Goal: Find specific page/section: Locate a particular part of the current website

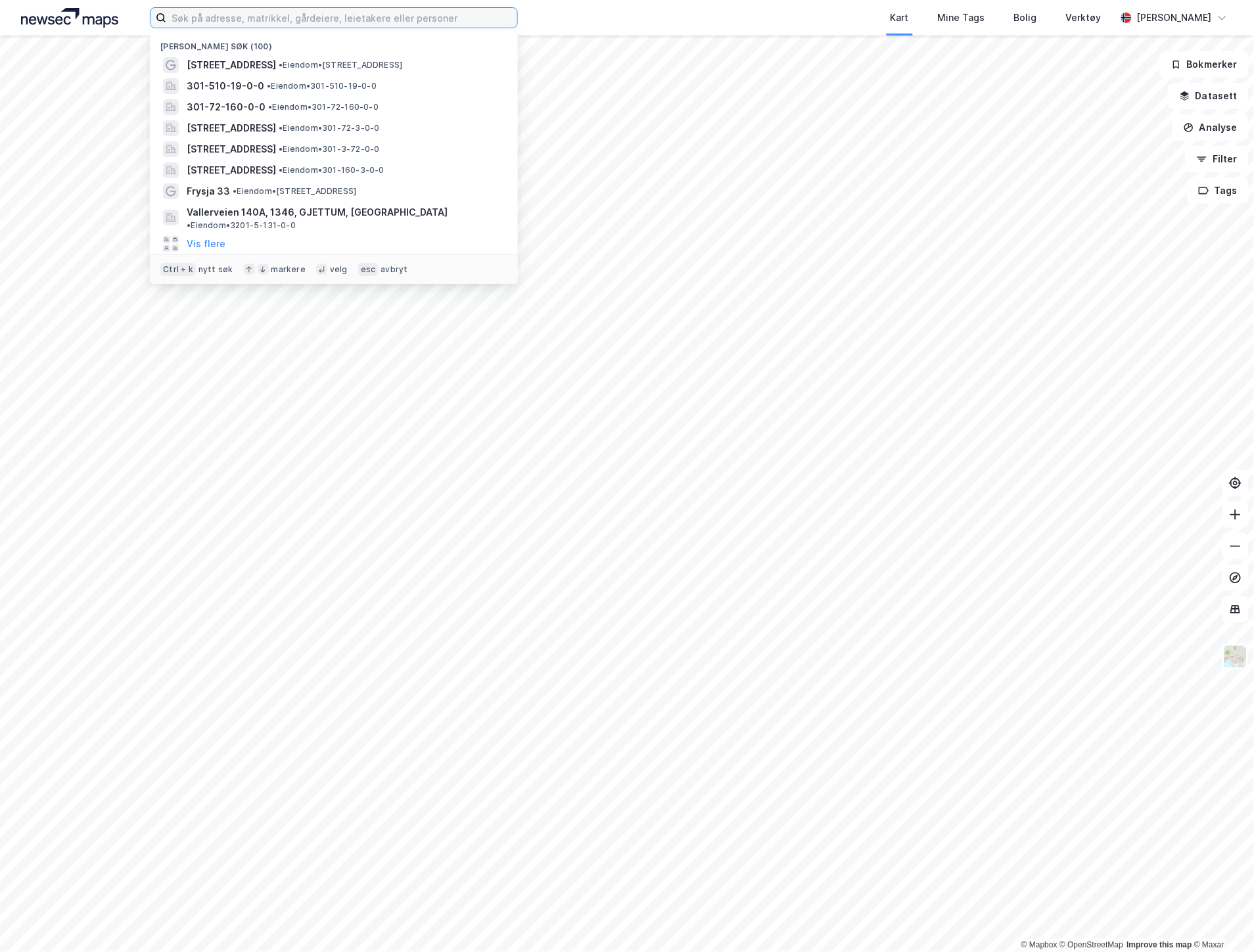
click at [208, 11] on input at bounding box center [342, 18] width 351 height 20
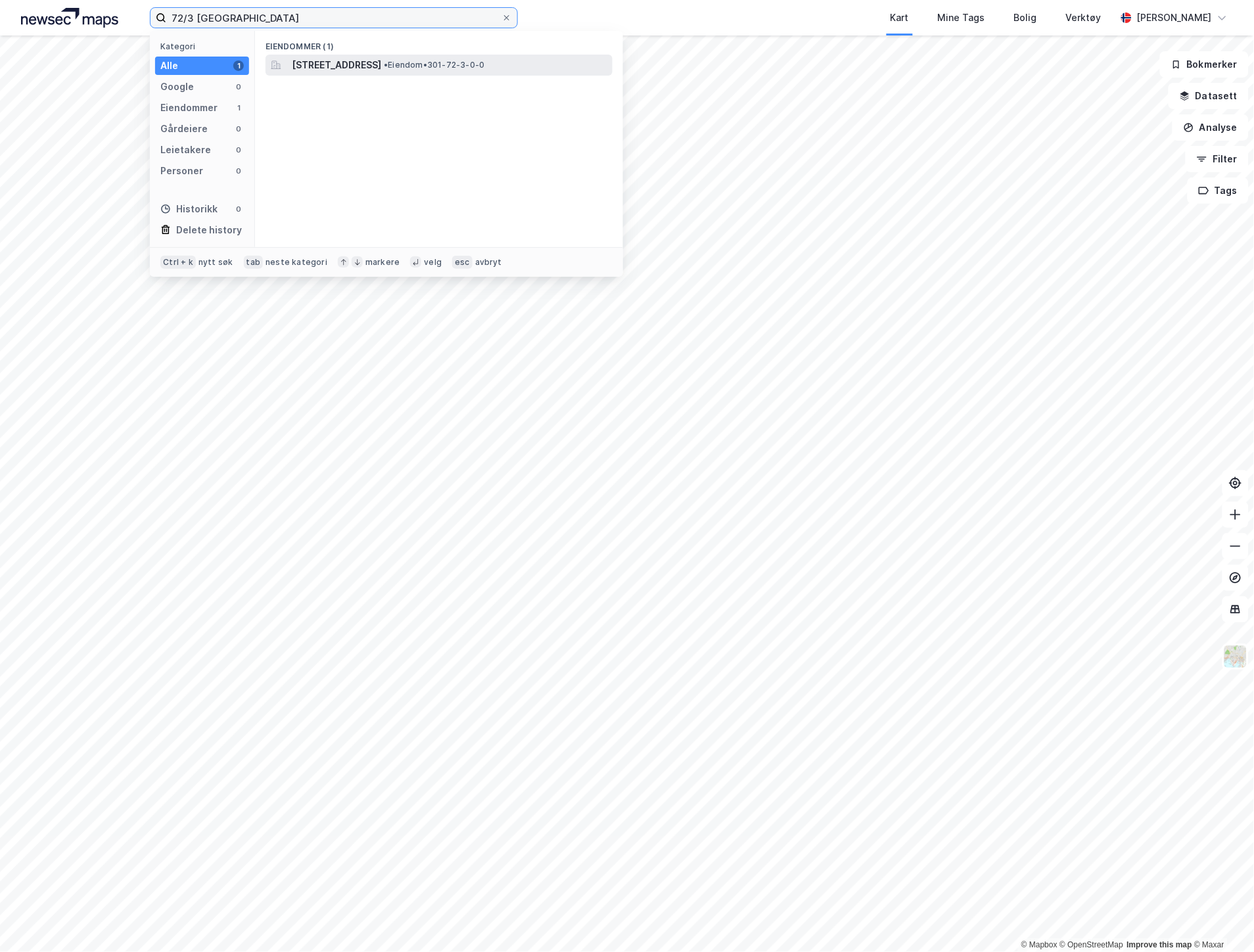
type input "72/3 [GEOGRAPHIC_DATA]"
click at [309, 63] on span "[STREET_ADDRESS]" at bounding box center [336, 65] width 89 height 16
